Goal: Task Accomplishment & Management: Manage account settings

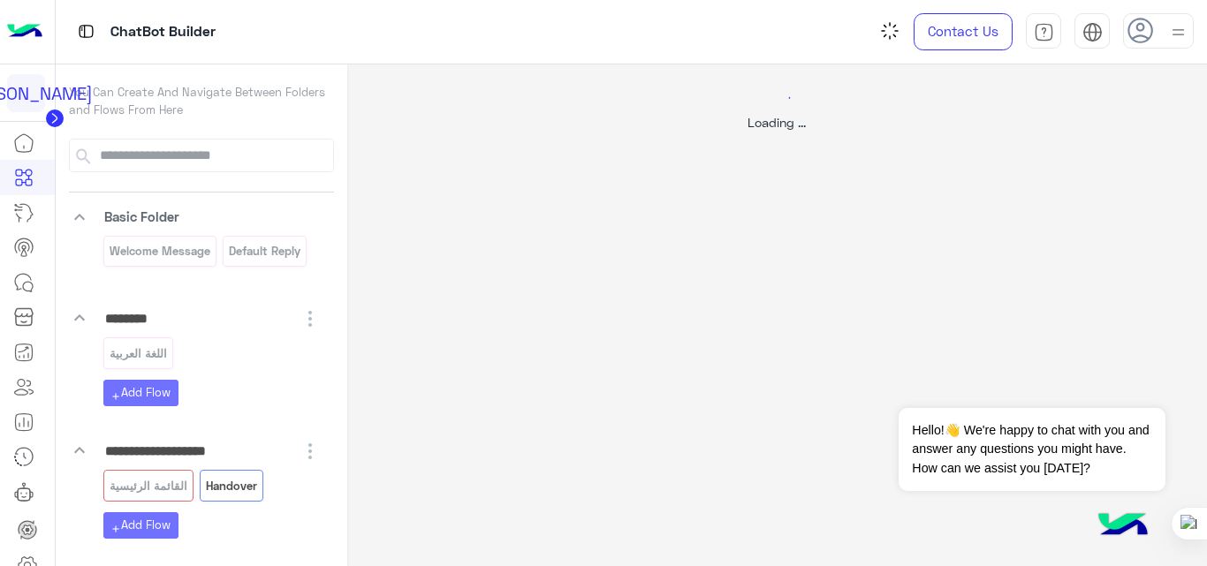
click at [29, 32] on img at bounding box center [24, 31] width 35 height 37
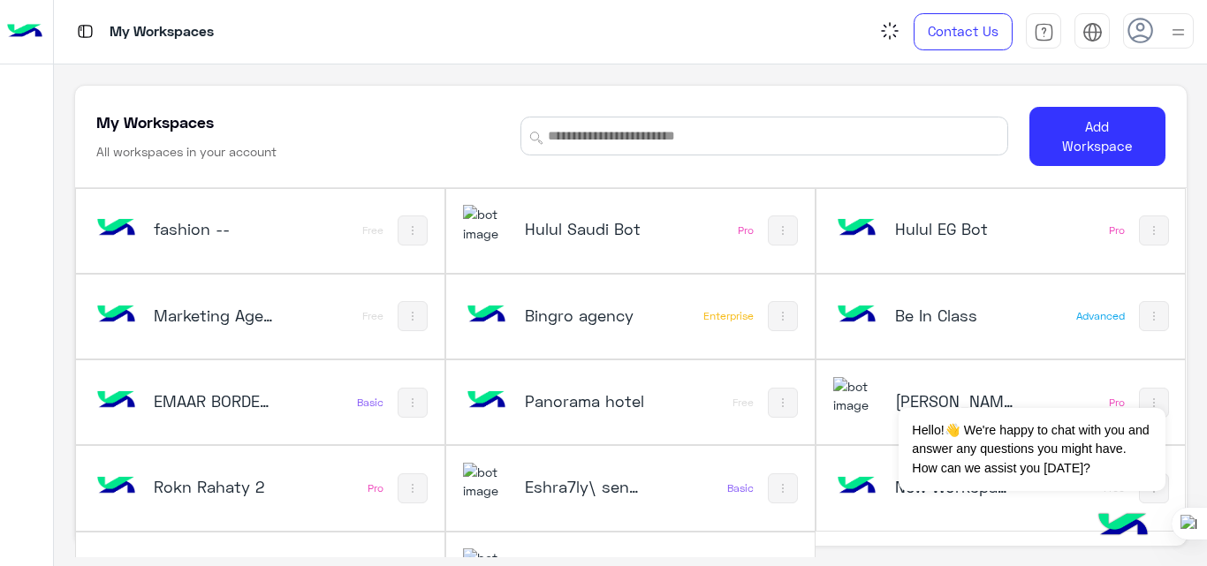
scroll to position [60, 0]
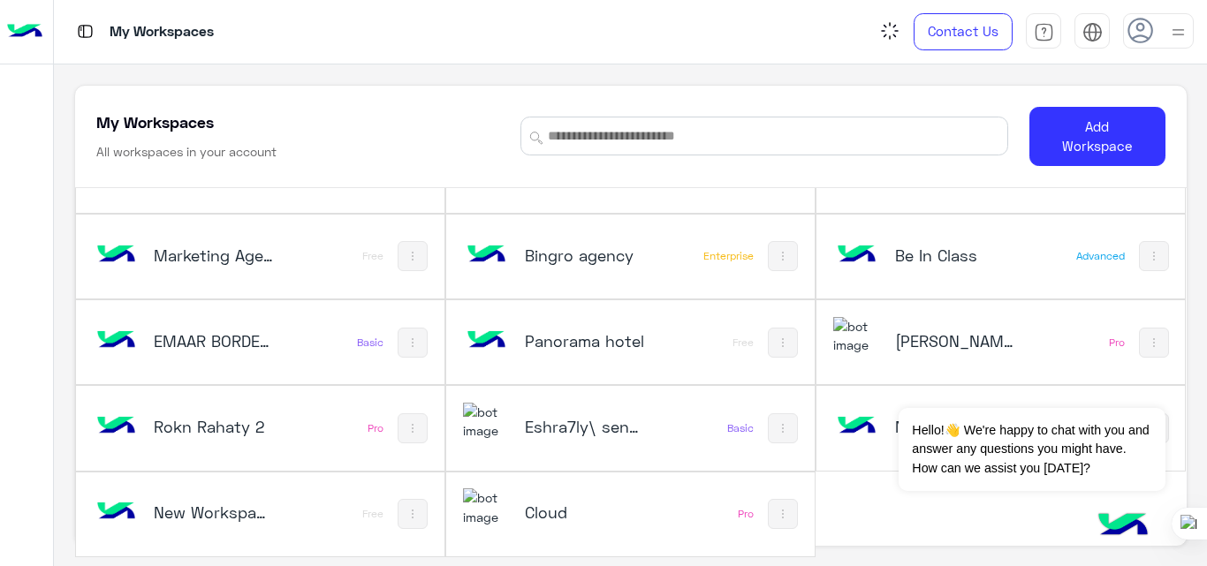
click at [862, 422] on img at bounding box center [857, 427] width 48 height 48
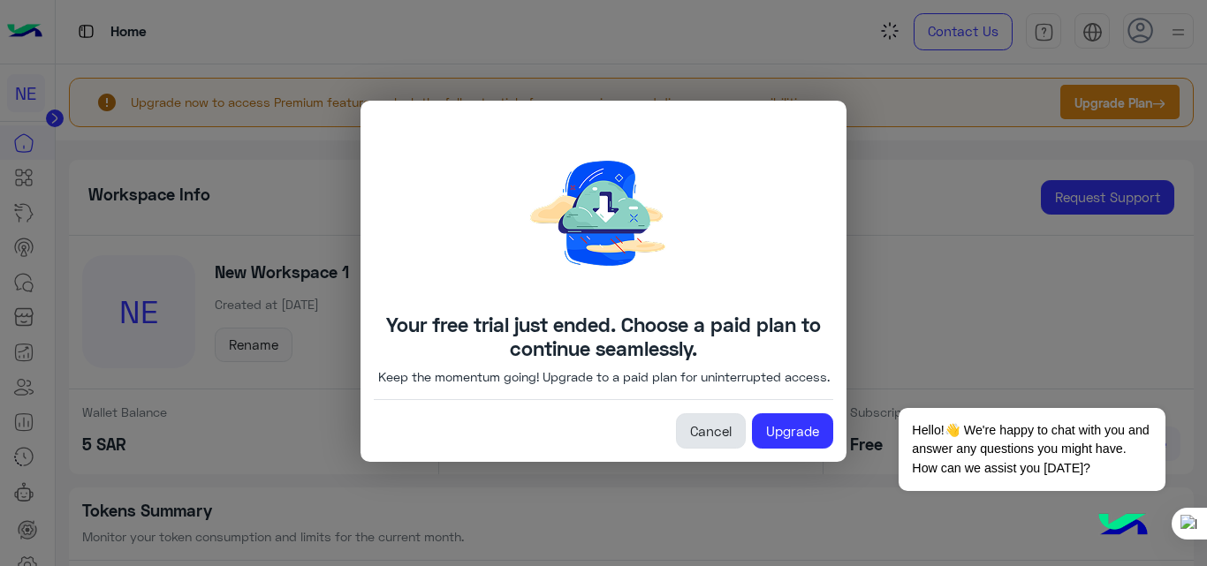
click at [708, 430] on link "Cancel" at bounding box center [711, 431] width 70 height 35
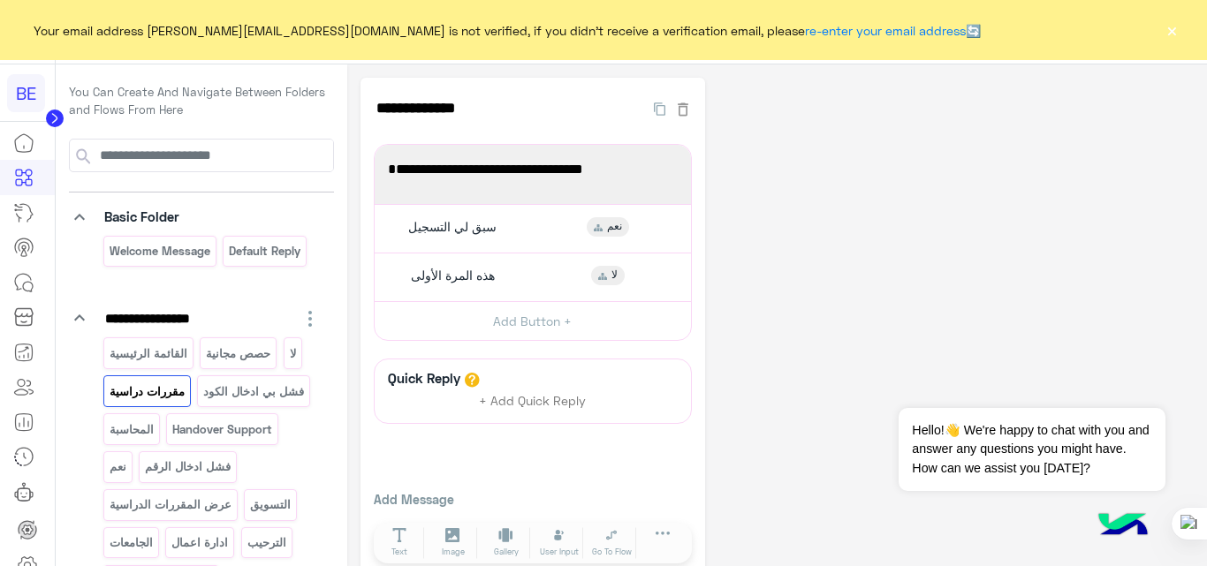
scroll to position [30, 0]
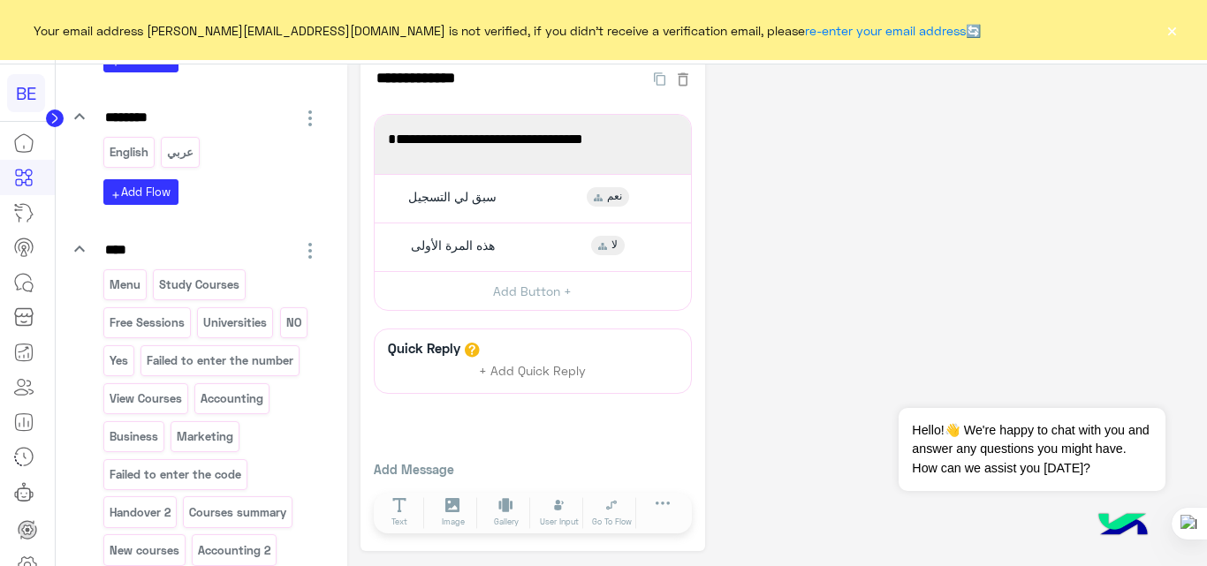
click at [1172, 34] on button "×" at bounding box center [1172, 30] width 18 height 18
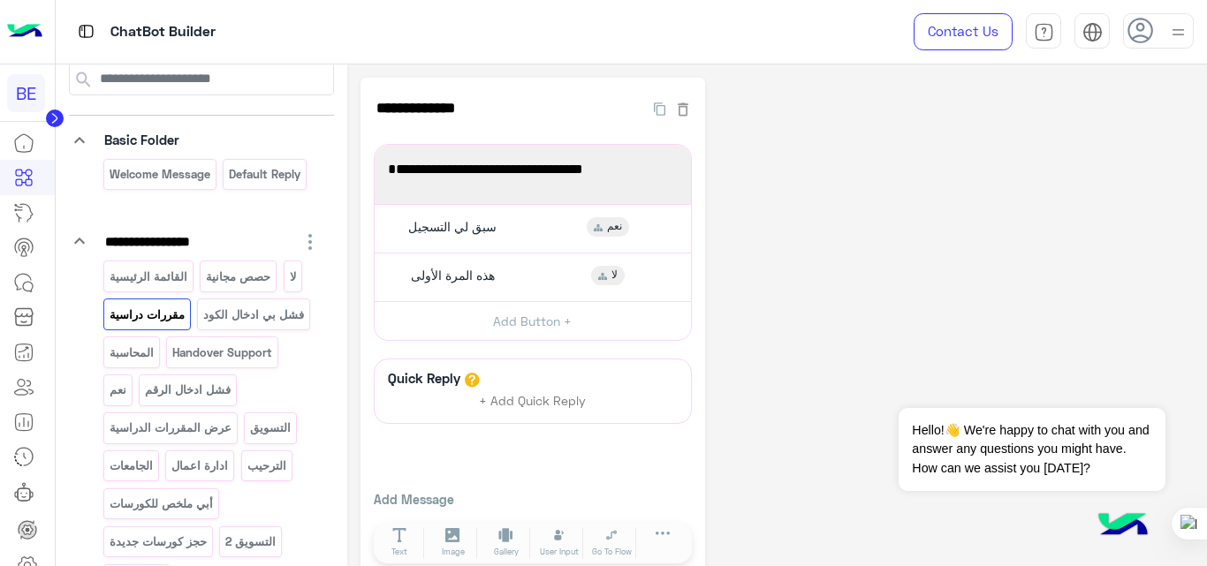
scroll to position [0, 0]
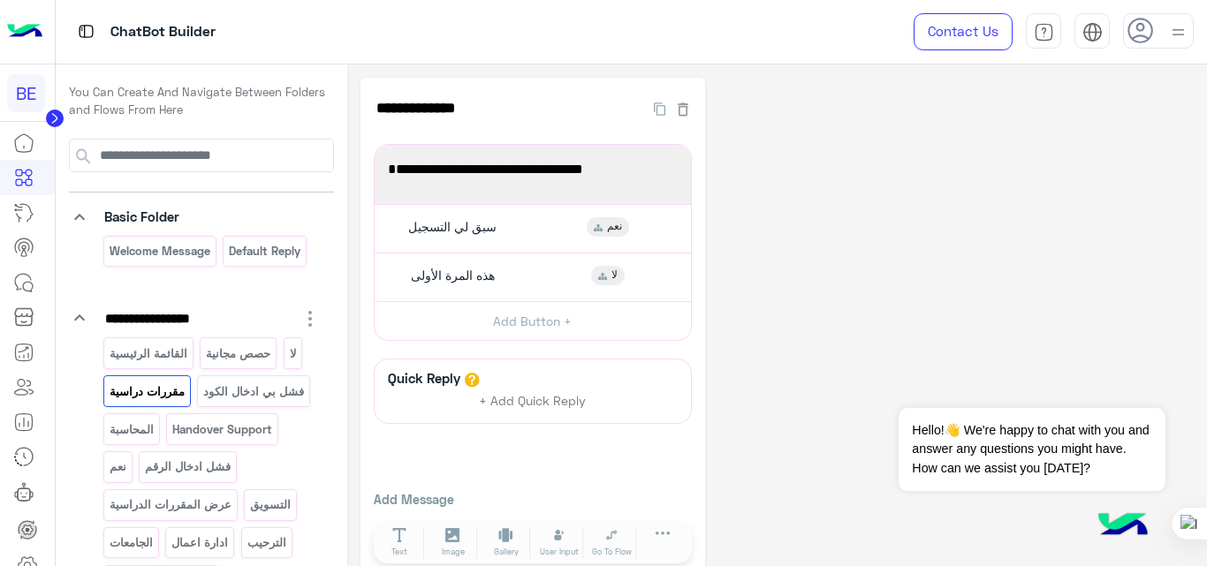
click at [1162, 36] on div at bounding box center [1158, 30] width 71 height 35
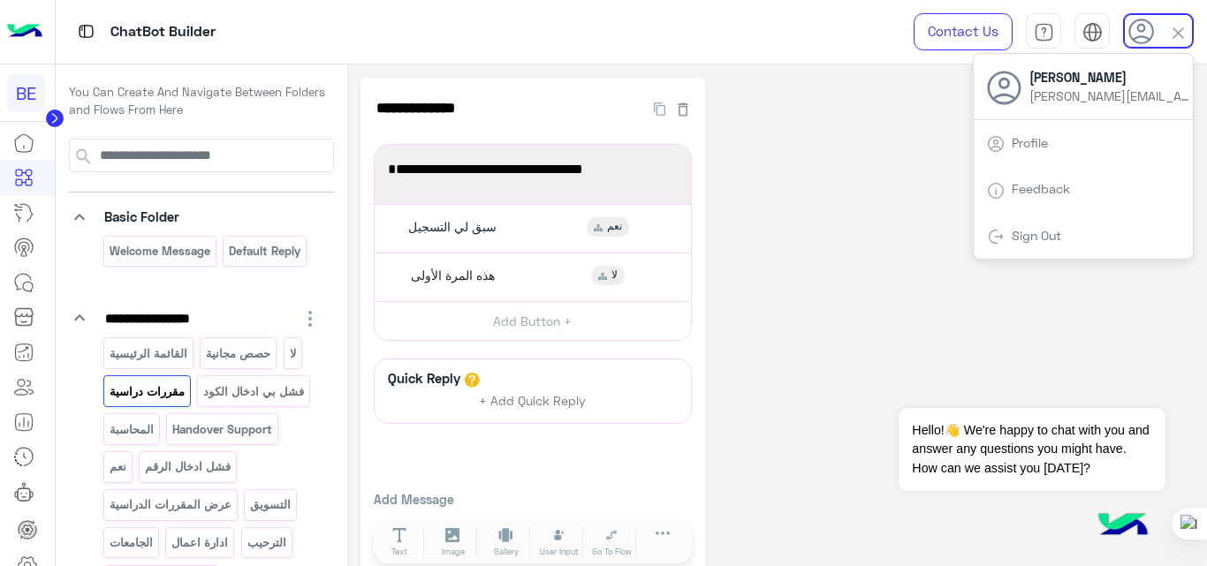
click at [1031, 246] on div "Sign Out" at bounding box center [1083, 236] width 219 height 47
click at [1055, 230] on link "Sign Out" at bounding box center [1036, 235] width 49 height 15
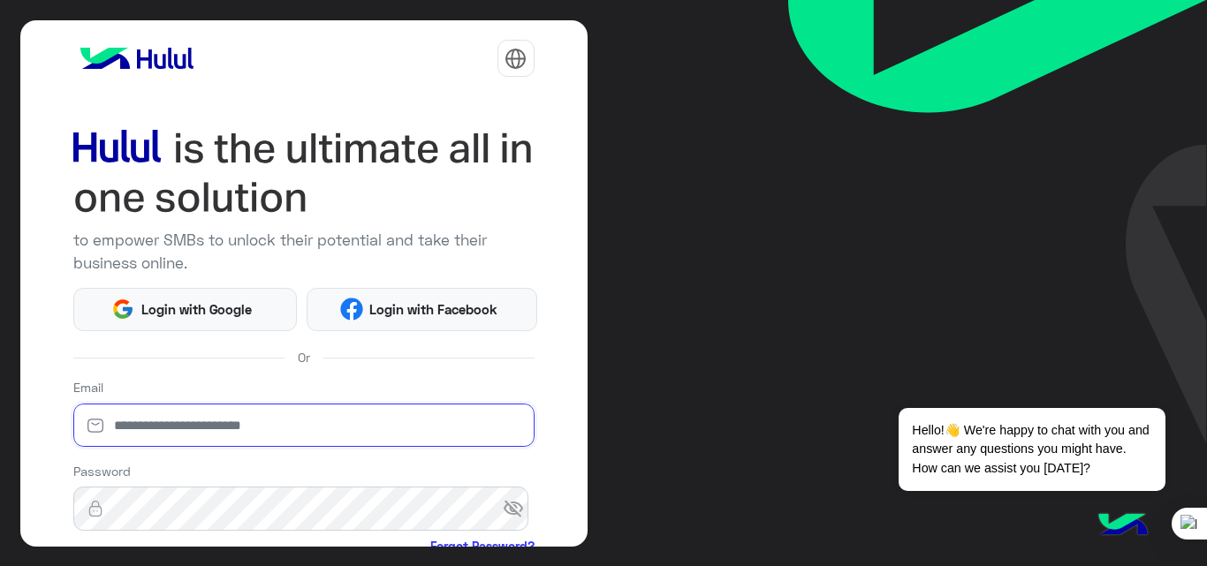
click at [241, 405] on input "email" at bounding box center [303, 426] width 461 height 44
click at [224, 421] on input "email" at bounding box center [303, 426] width 461 height 44
type input "**********"
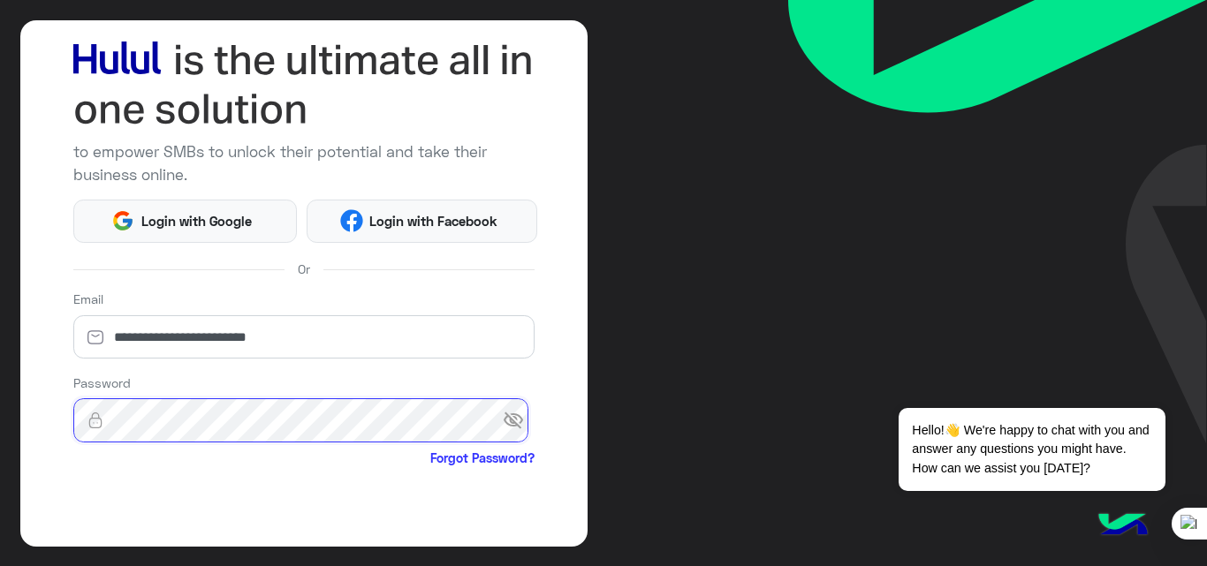
scroll to position [89, 0]
click at [73, 553] on button "Login" at bounding box center [303, 574] width 461 height 42
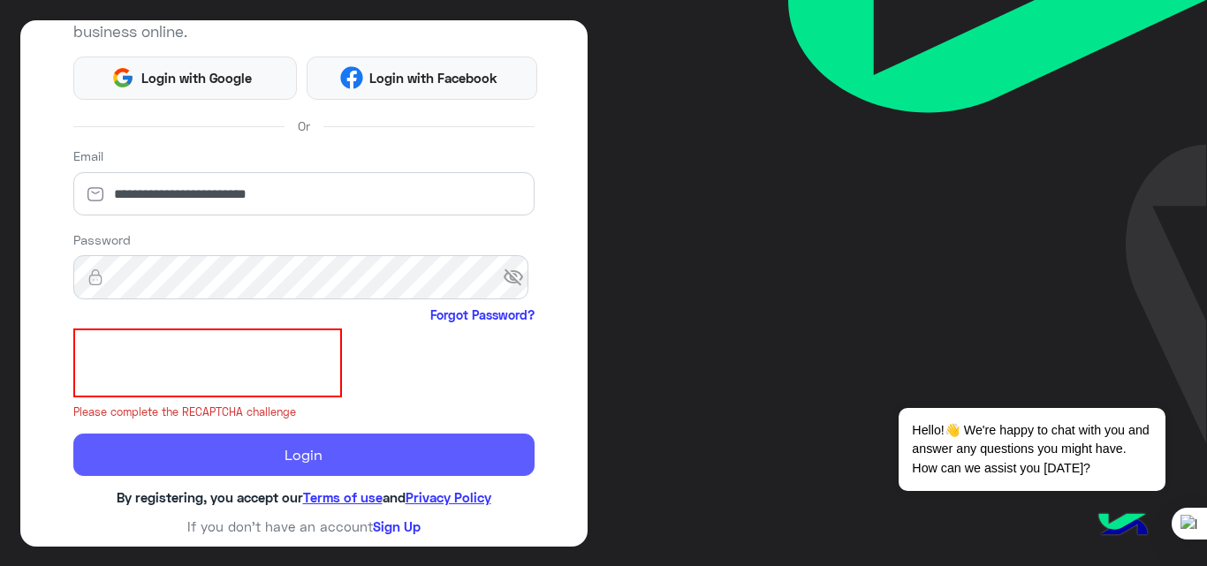
scroll to position [208, 0]
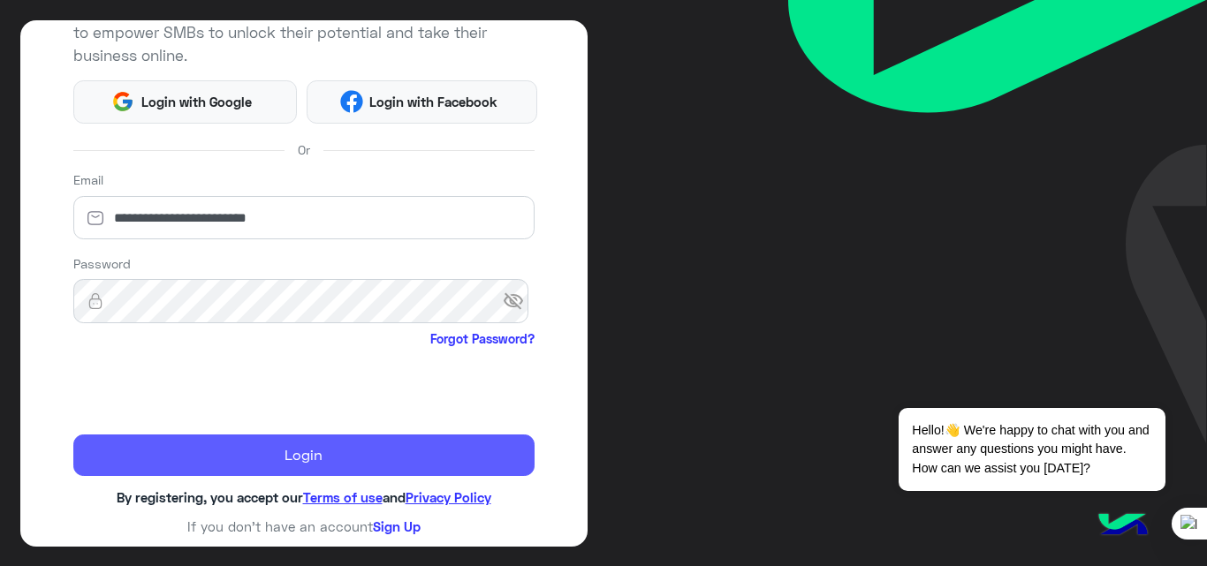
click at [155, 441] on button "Login" at bounding box center [303, 456] width 461 height 42
